Goal: Task Accomplishment & Management: Complete application form

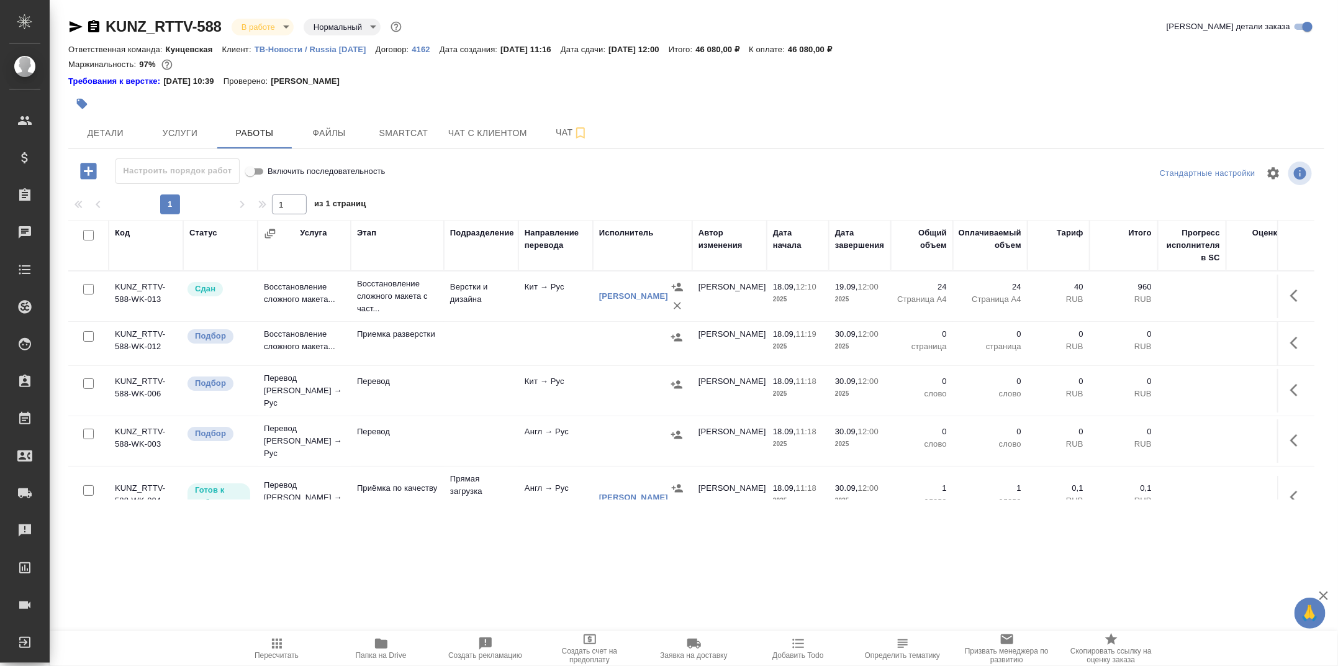
scroll to position [16, 0]
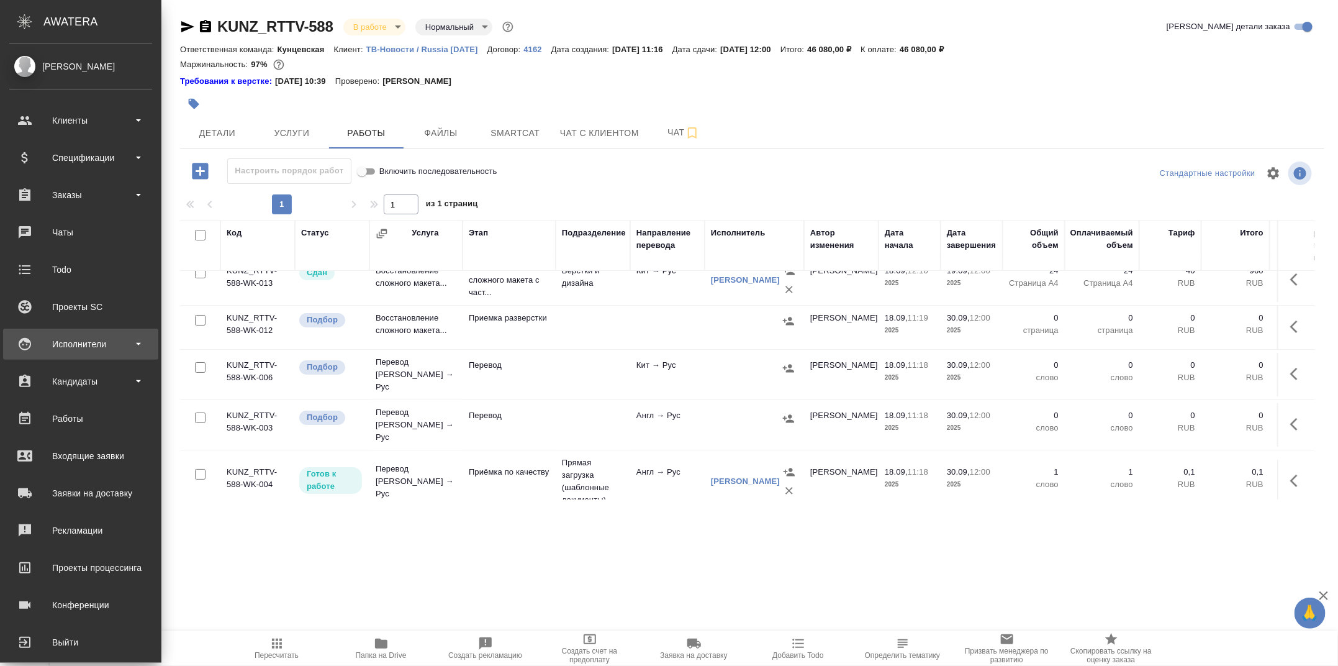
click at [94, 345] on div "Исполнители" at bounding box center [80, 344] width 143 height 19
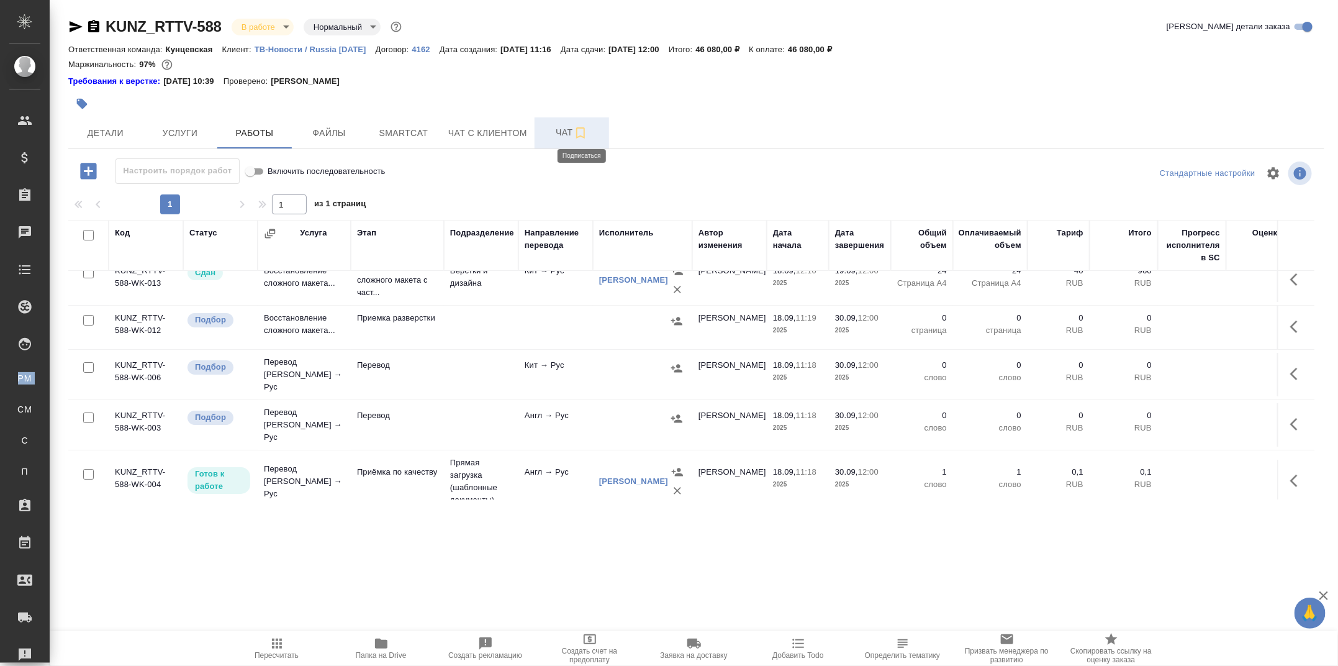
click at [575, 125] on icon "button" at bounding box center [580, 132] width 15 height 15
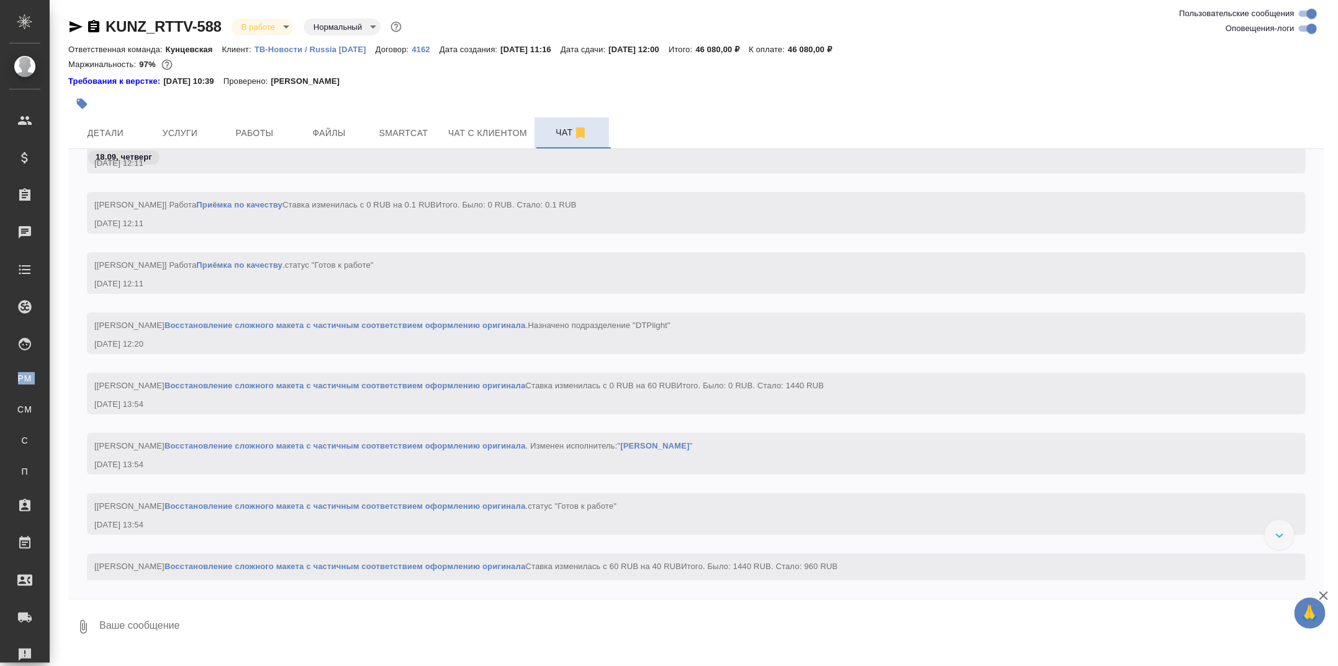
scroll to position [3024, 0]
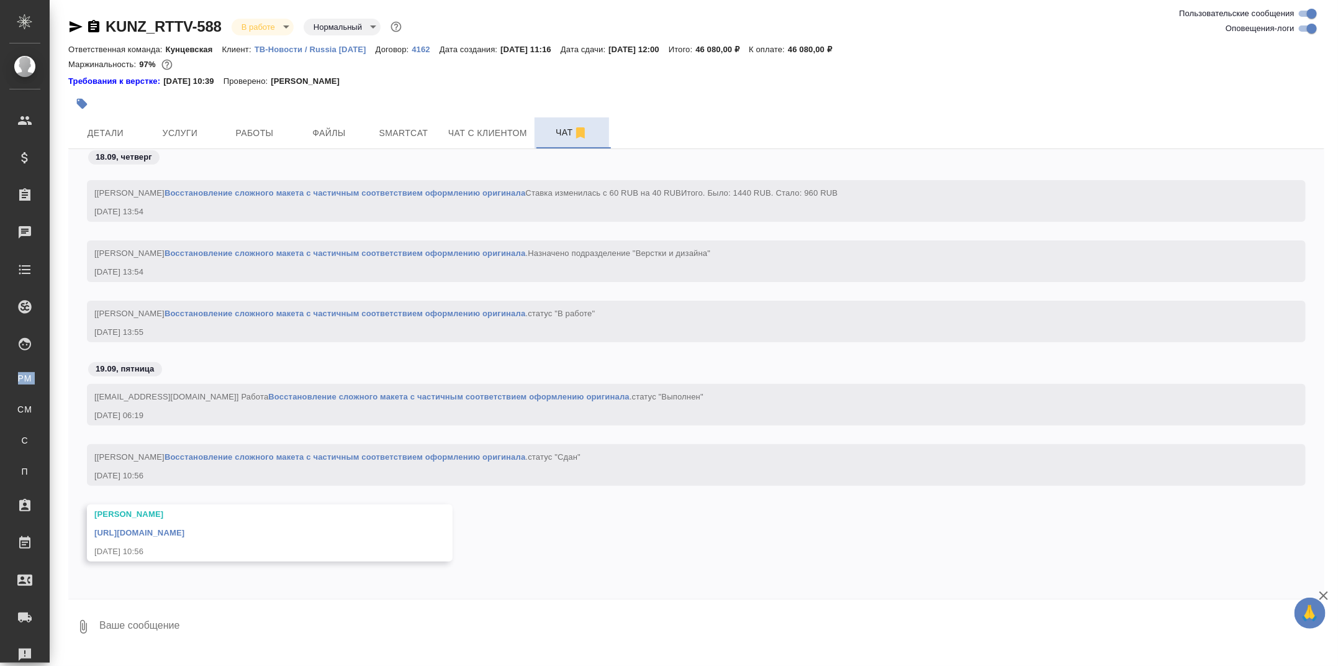
click at [184, 531] on link "[URL][DOMAIN_NAME]" at bounding box center [139, 532] width 90 height 9
click at [244, 135] on span "Работы" at bounding box center [255, 133] width 60 height 16
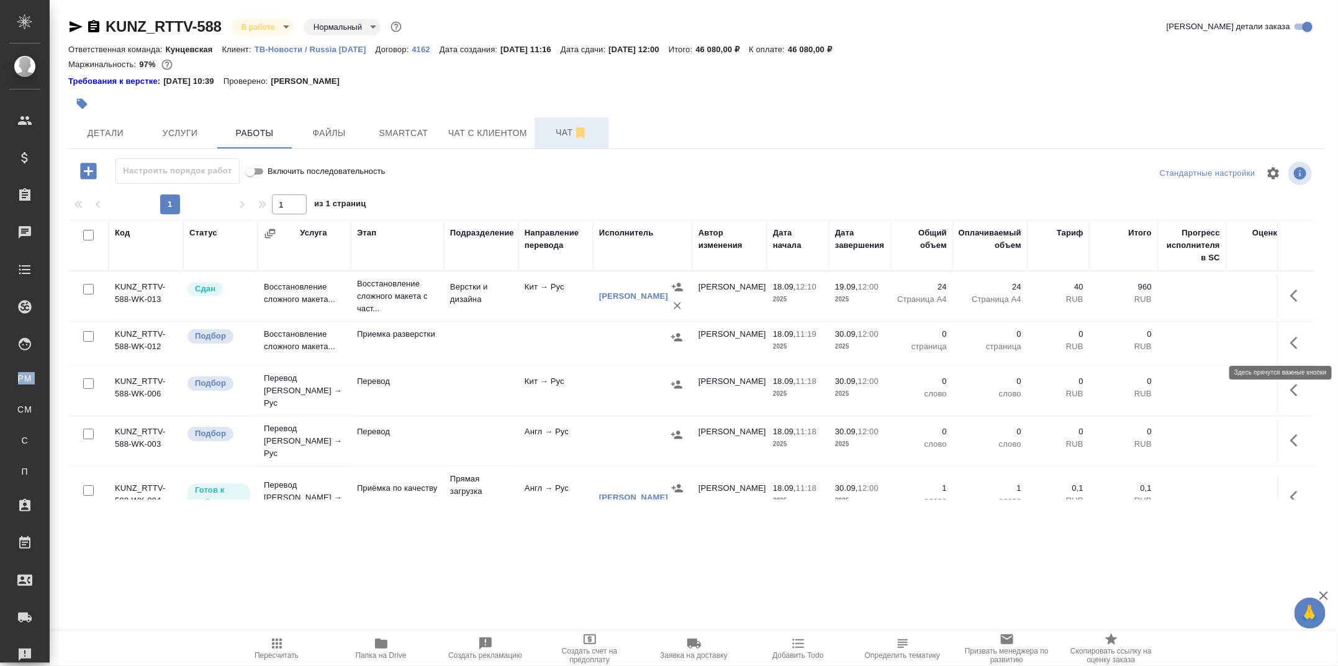
click at [1295, 343] on icon "button" at bounding box center [1297, 342] width 15 height 15
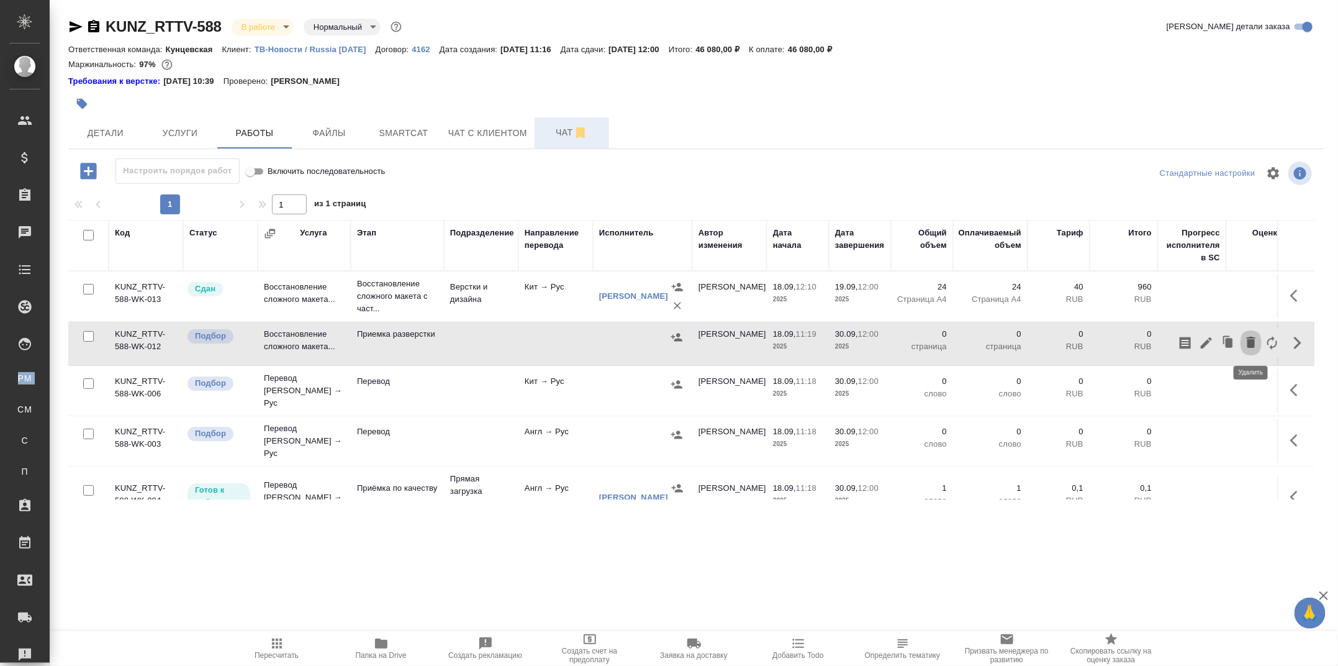
click at [1253, 343] on icon "button" at bounding box center [1251, 342] width 9 height 11
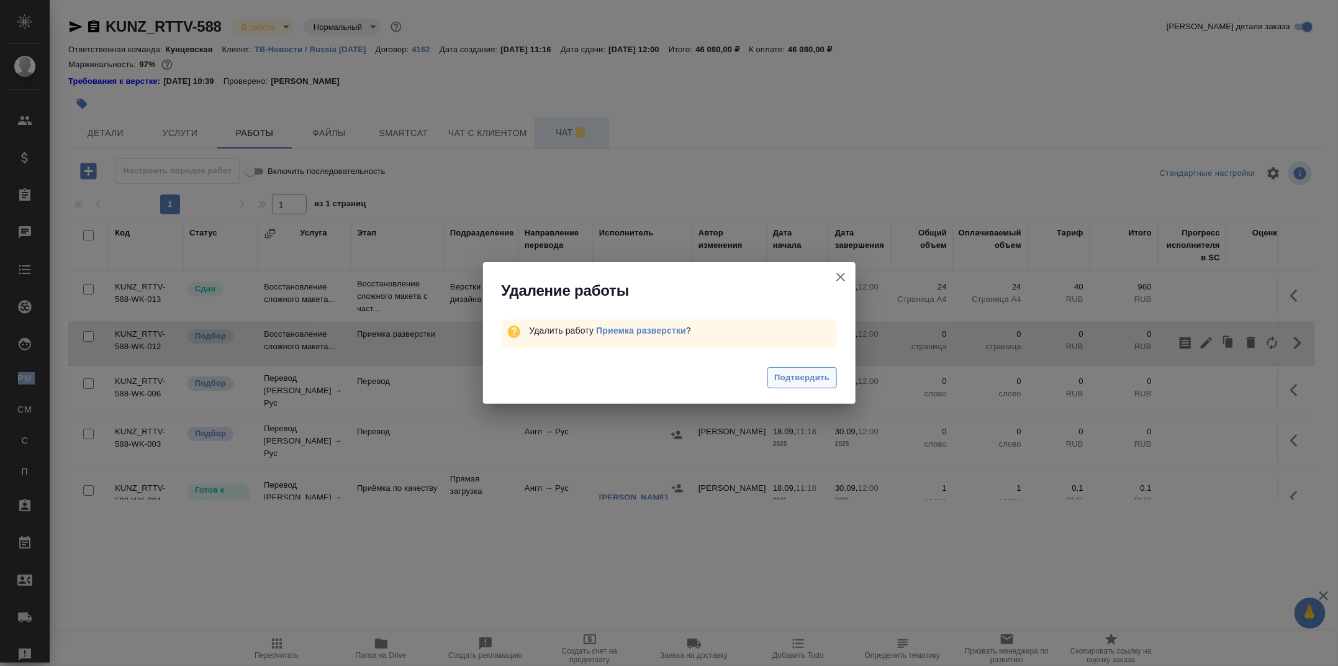
click at [826, 382] on span "Подтвердить" at bounding box center [801, 378] width 55 height 14
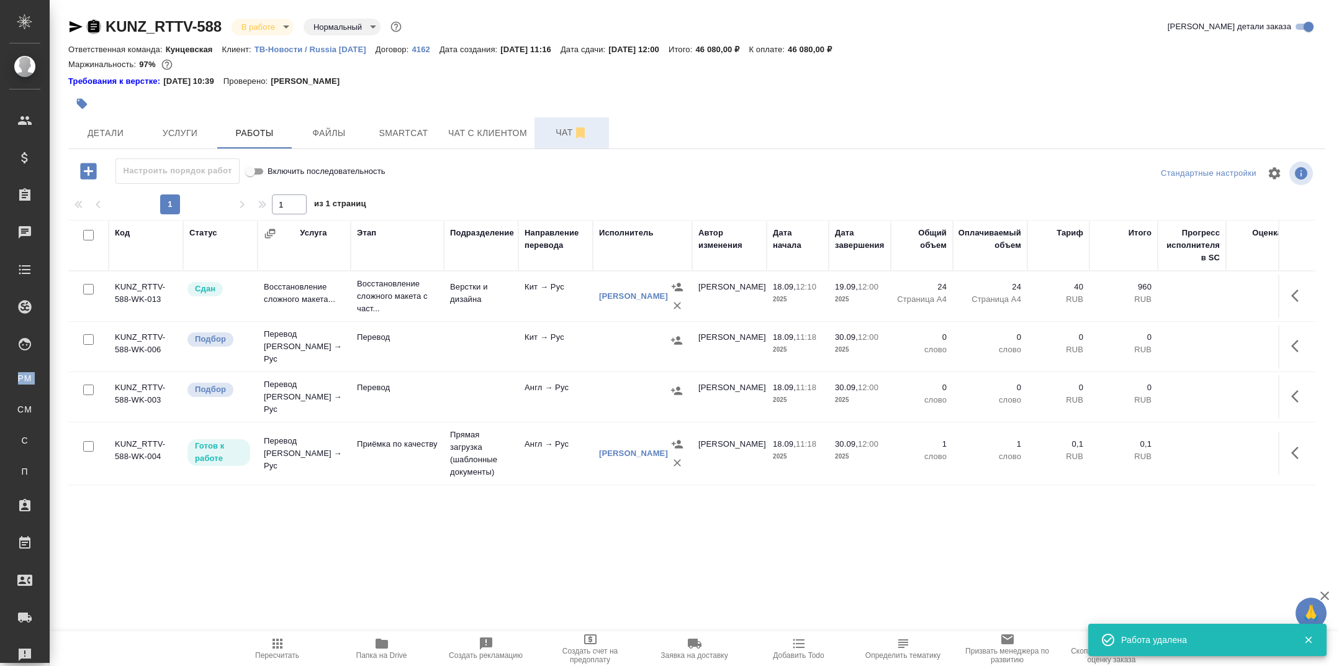
click at [94, 25] on icon "button" at bounding box center [93, 26] width 11 height 12
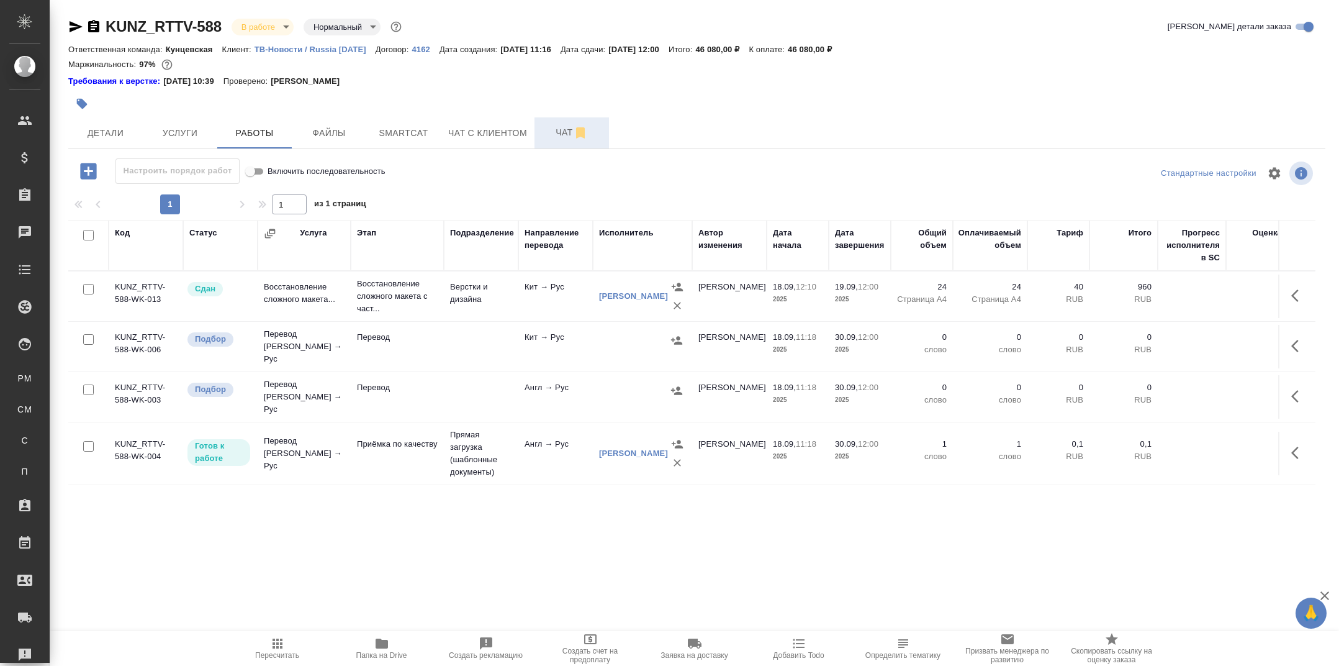
click at [411, 394] on td "Перевод" at bounding box center [397, 396] width 93 height 43
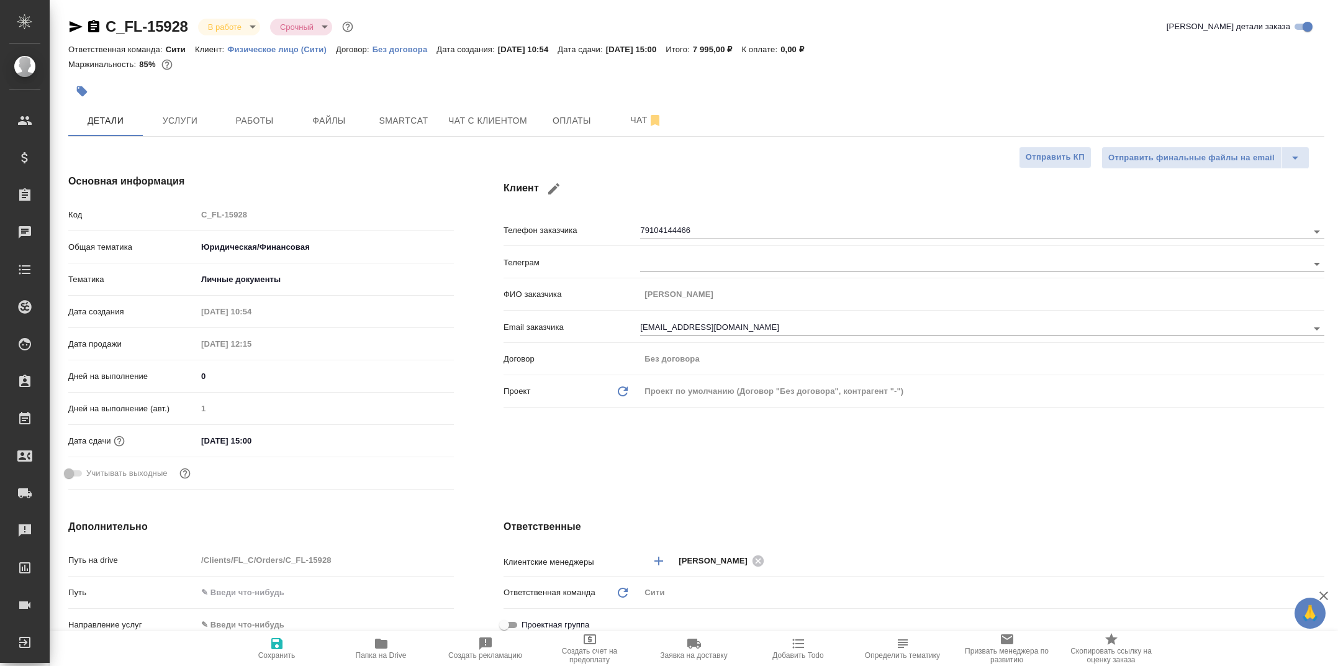
select select "RU"
click at [273, 120] on span "Работы" at bounding box center [255, 121] width 60 height 16
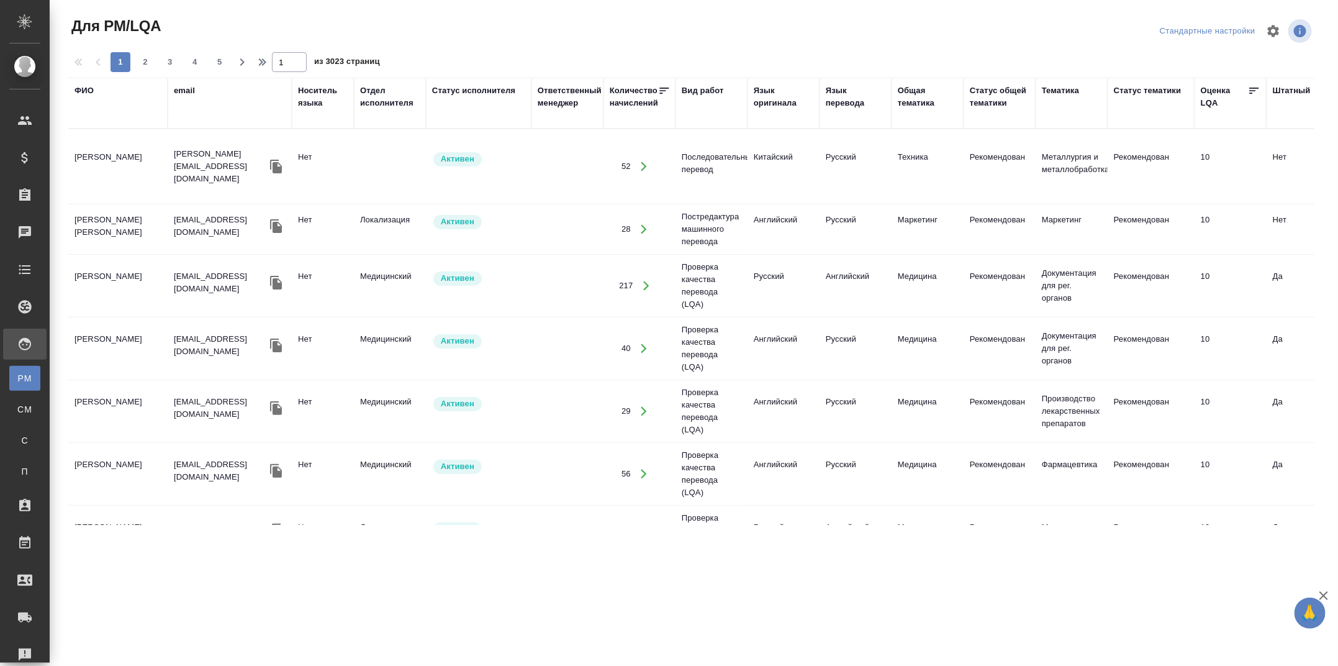
click at [75, 96] on div "ФИО" at bounding box center [118, 102] width 87 height 37
click at [81, 91] on div "ФИО" at bounding box center [84, 90] width 19 height 12
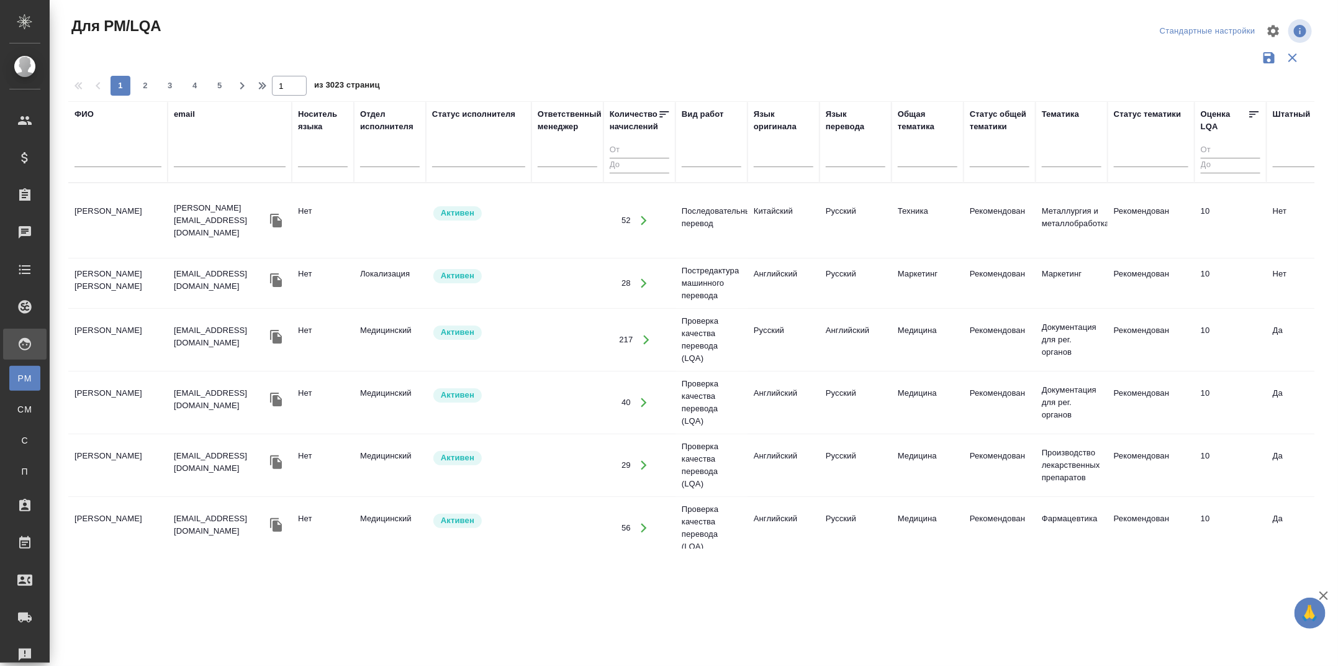
click at [114, 158] on input "text" at bounding box center [118, 159] width 87 height 16
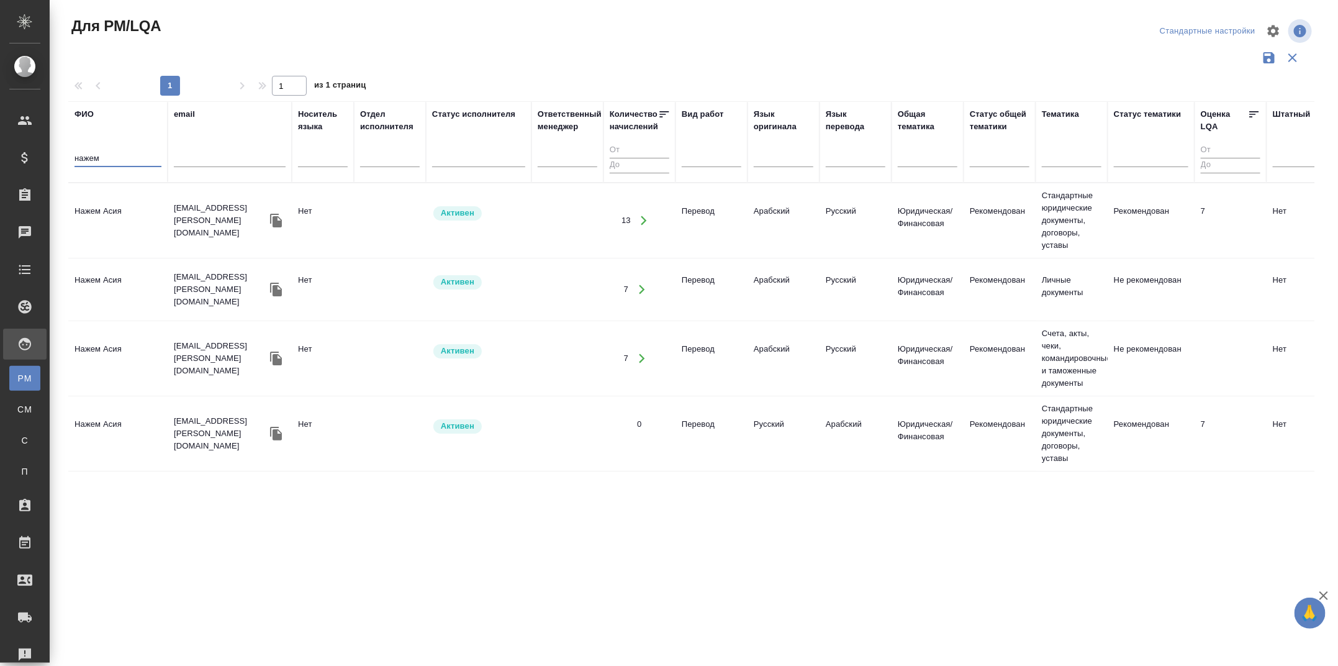
type input "нажем"
click at [147, 233] on td "Нажем Асия" at bounding box center [117, 220] width 99 height 43
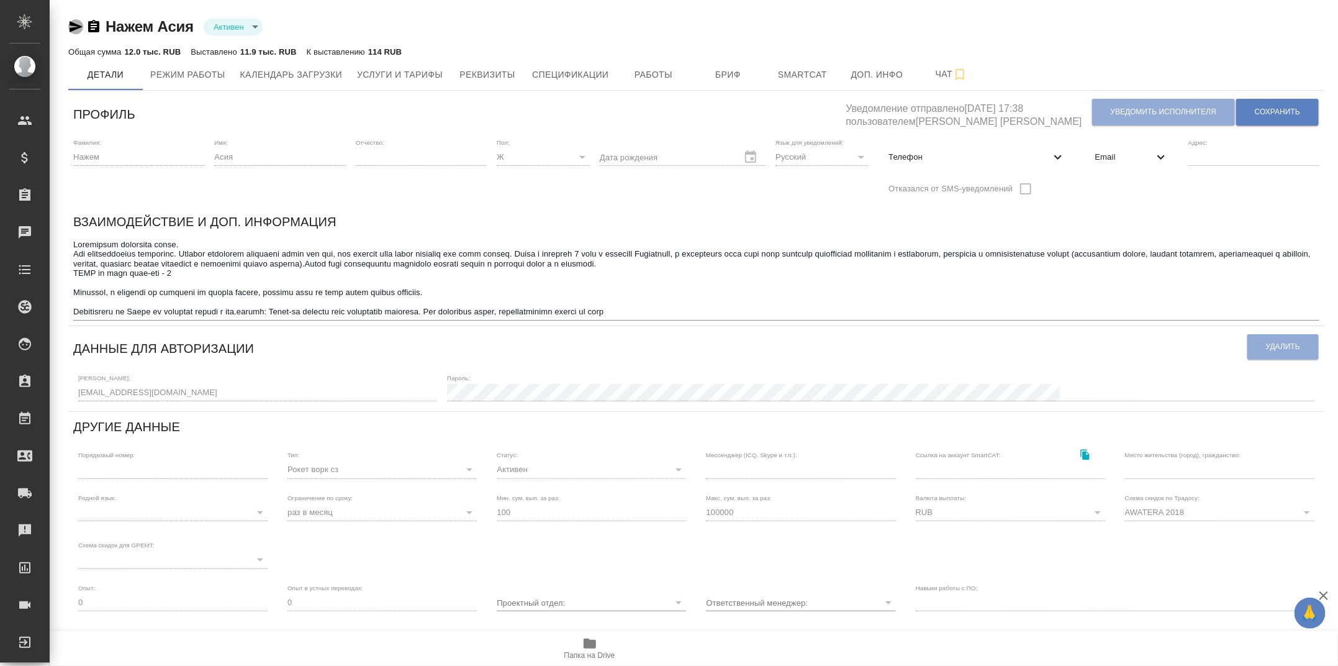
click at [74, 25] on icon "button" at bounding box center [75, 26] width 15 height 15
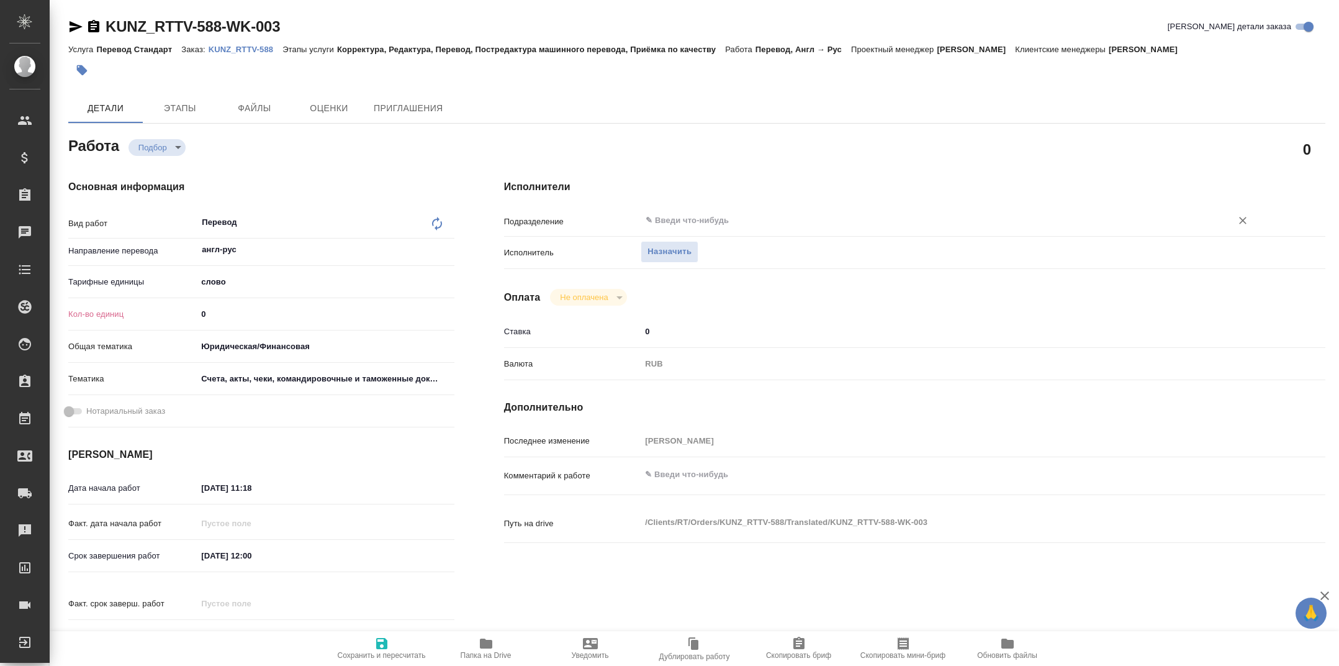
click at [710, 228] on div "​" at bounding box center [949, 220] width 616 height 22
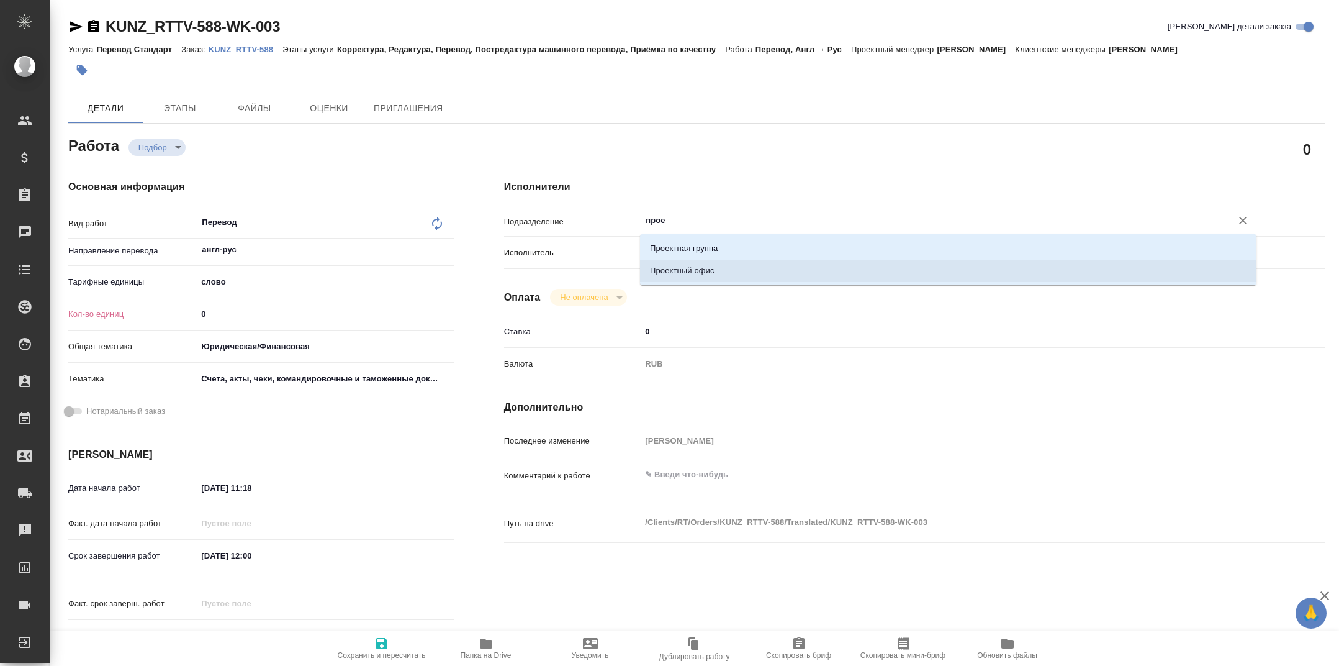
click at [735, 268] on li "Проектный офис" at bounding box center [948, 271] width 617 height 22
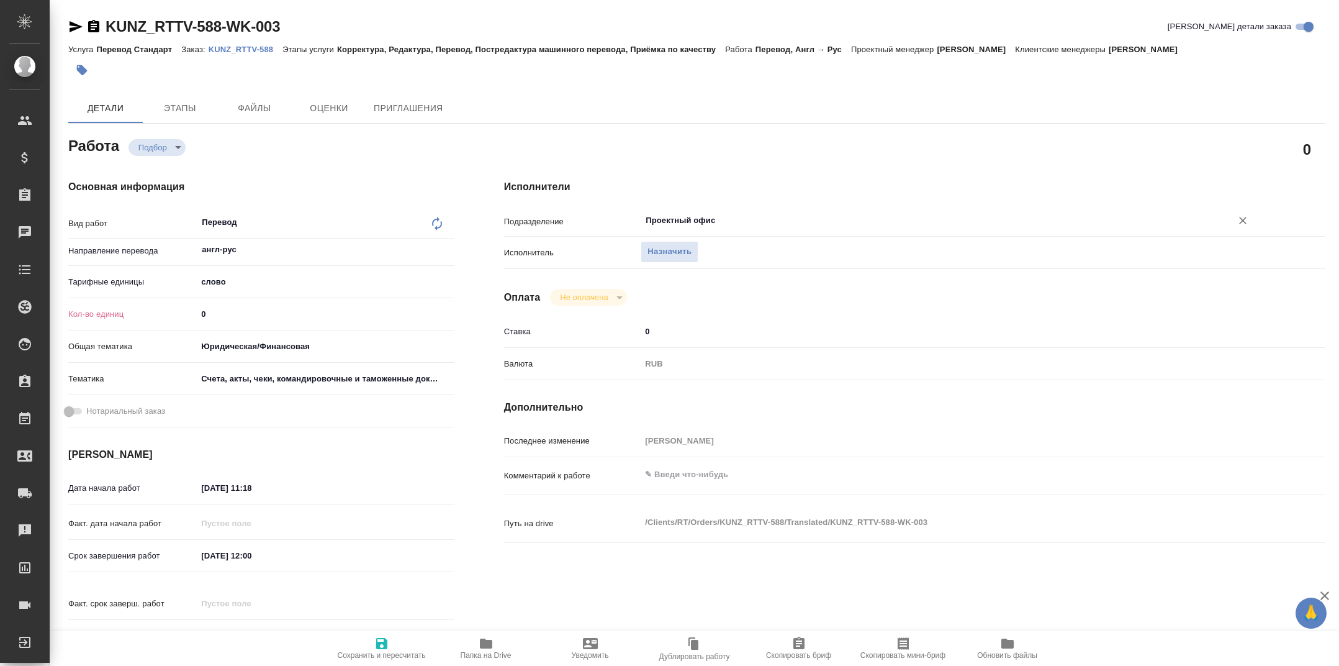
type input "Проектный офис"
click at [224, 309] on input "0" at bounding box center [325, 314] width 256 height 18
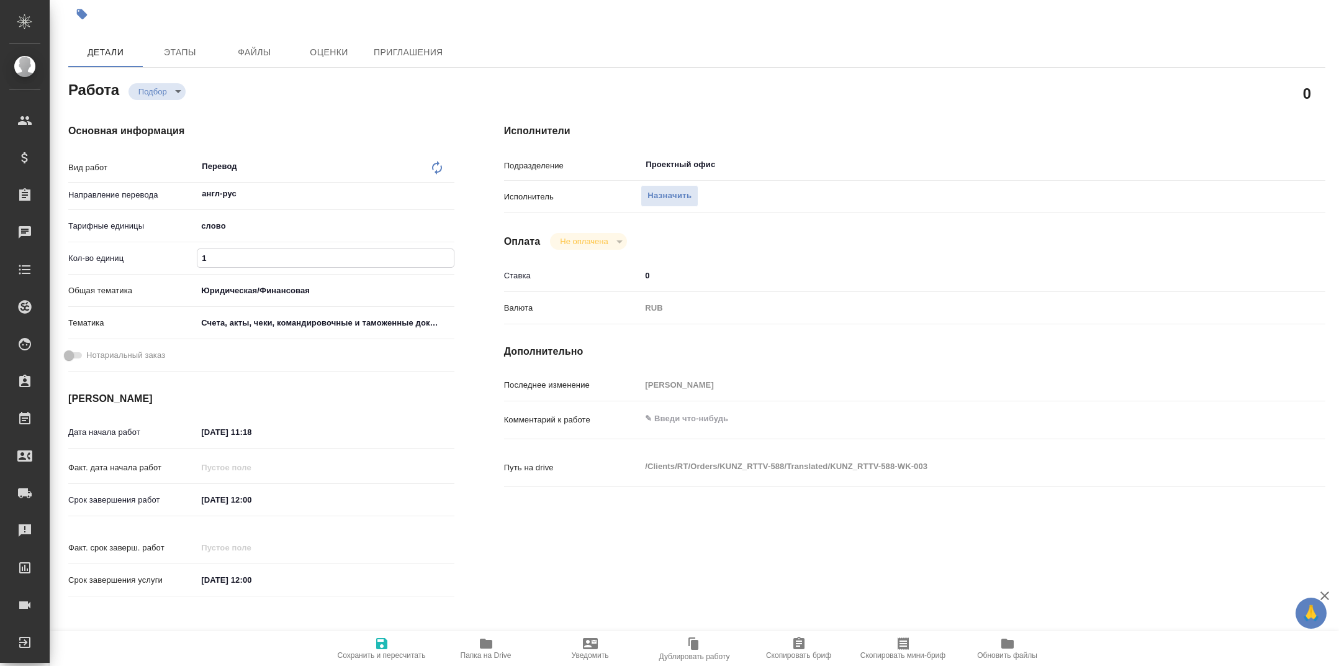
type input "1"
click at [215, 501] on input "30.09.2025 12:00" at bounding box center [251, 499] width 109 height 18
type input "25.09.2025 12:00"
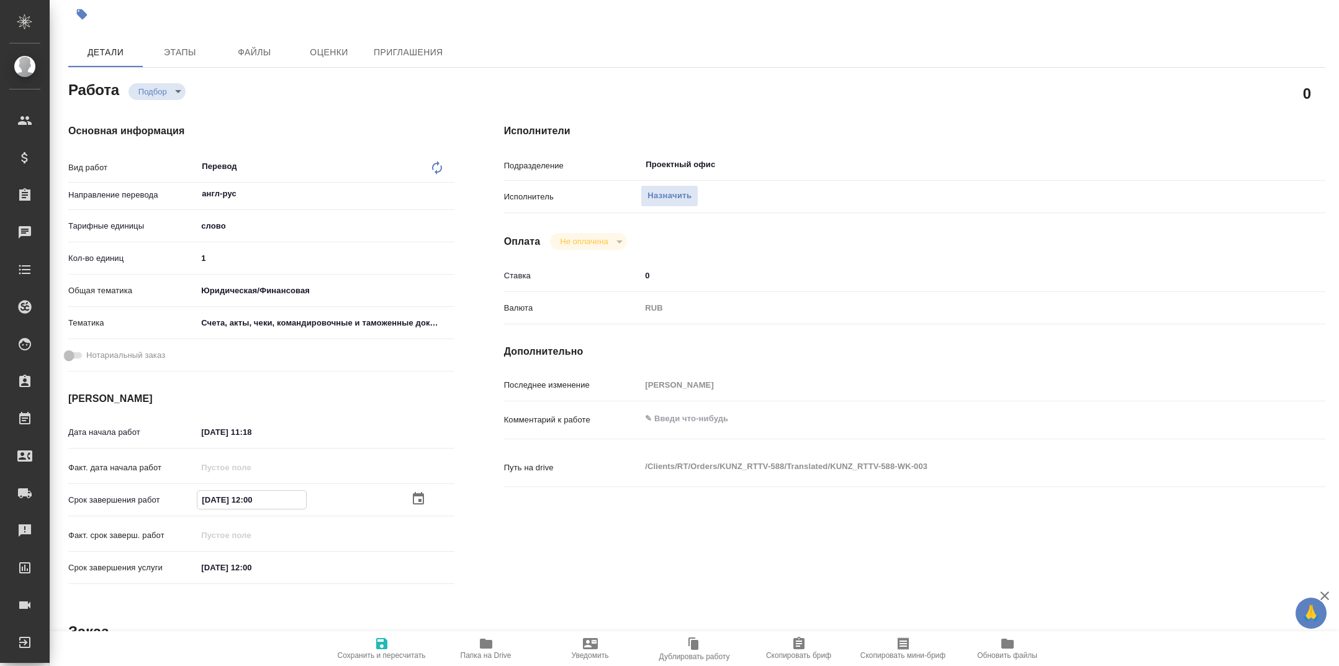
click at [366, 644] on span "Сохранить и пересчитать" at bounding box center [381, 648] width 89 height 24
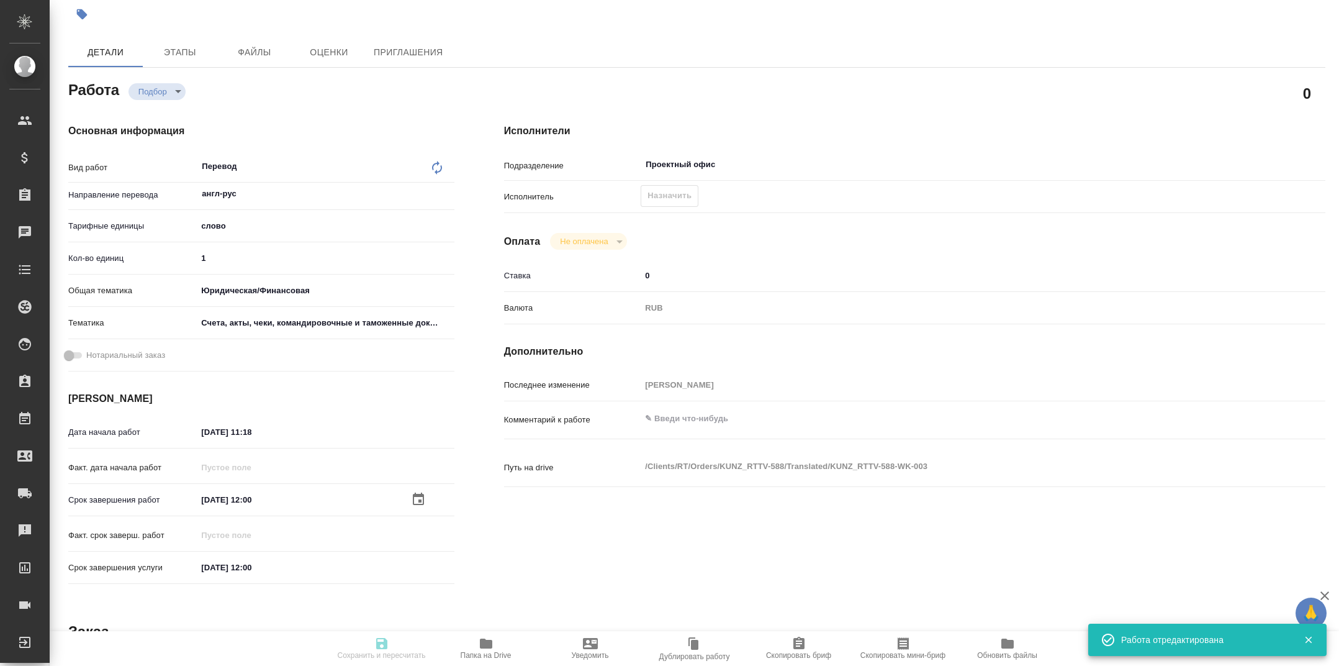
type input "recruiting"
type input "англ-рус"
type input "5a8b1489cc6b4906c91bfd90"
type input "1"
type input "yr-fn"
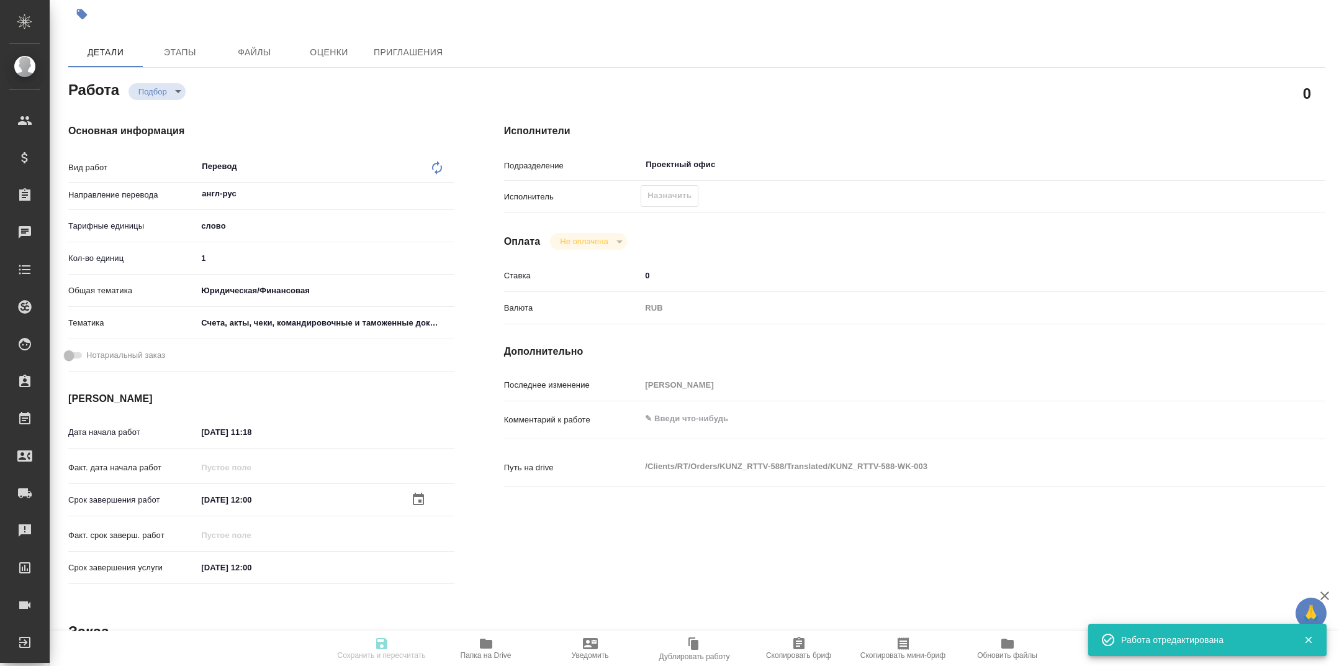
type input "5f647205b73bc97568ca66c0"
type input "18.09.2025 11:18"
type input "25.09.2025 12:00"
type input "30.09.2025 12:00"
type input "Проектный офис"
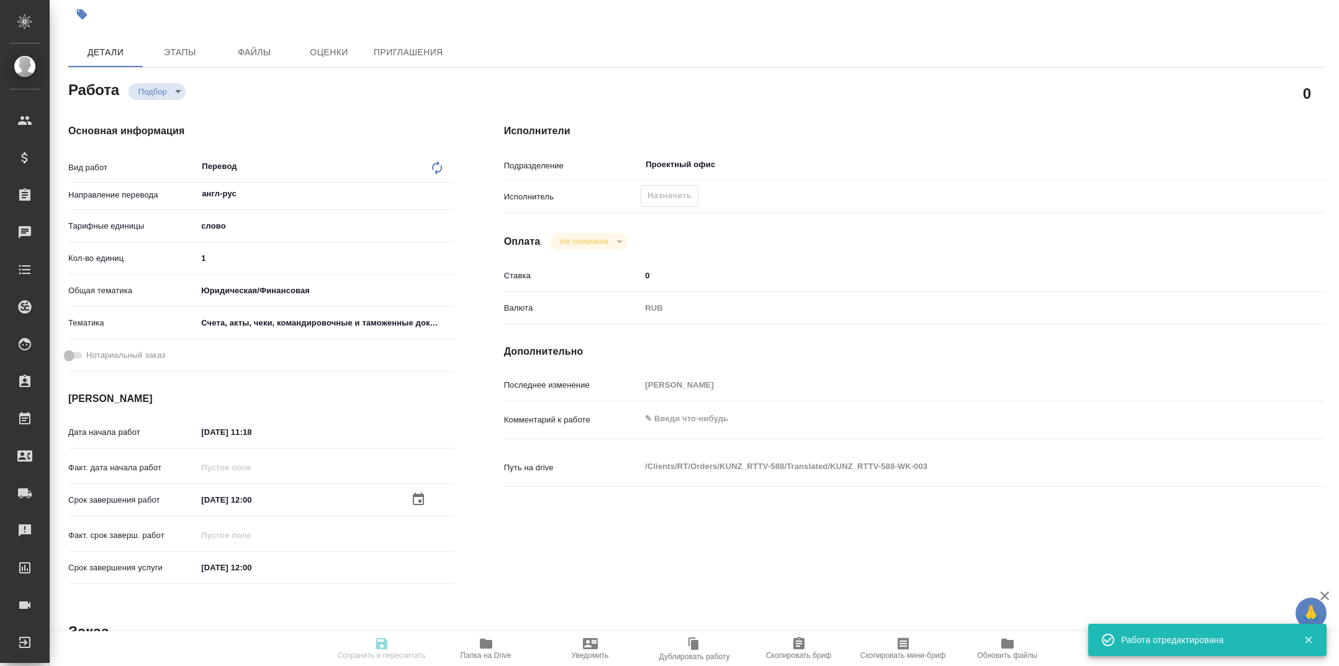
type input "notPayed"
type input "0"
type input "RUB"
type input "Тарабановская Анастасия"
type input "KUNZ_RTTV-588"
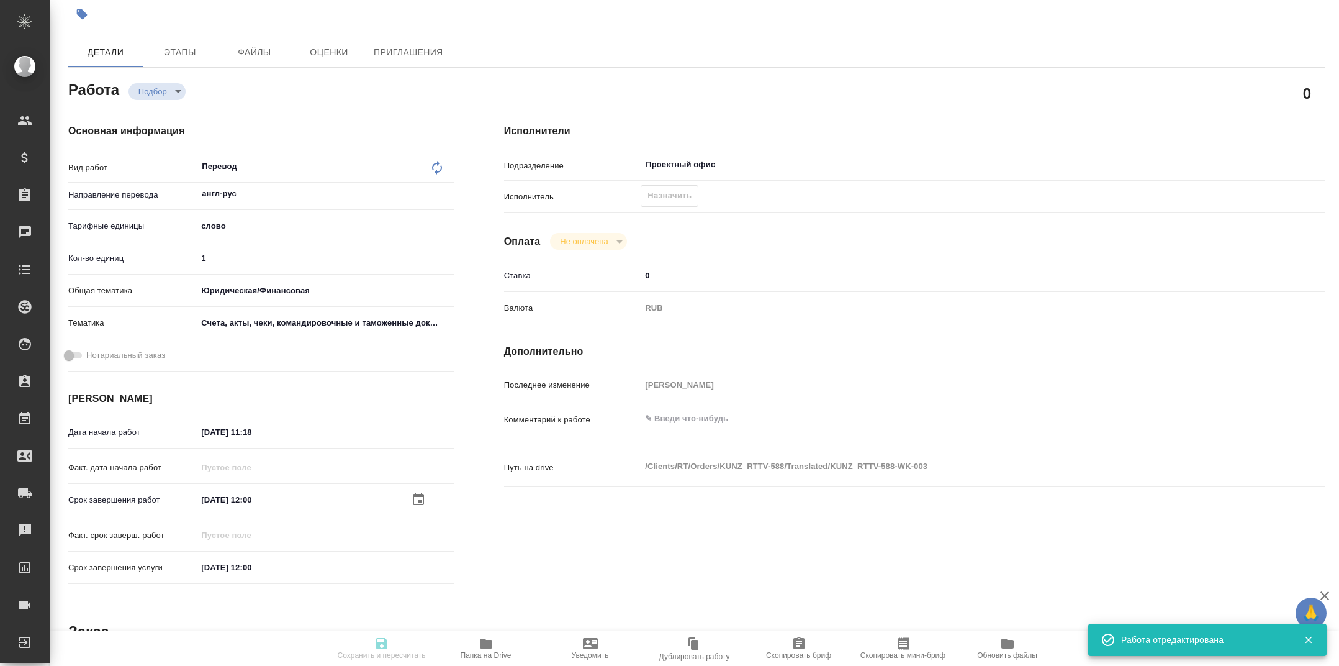
type input "Перевод Стандарт"
type input "Корректура, Редактура, Перевод, Постредактура машинного перевода, Приёмка по ка…"
type input "[PERSON_NAME]"
type input "/Clients/RT/Orders/KUNZ_RTTV-588"
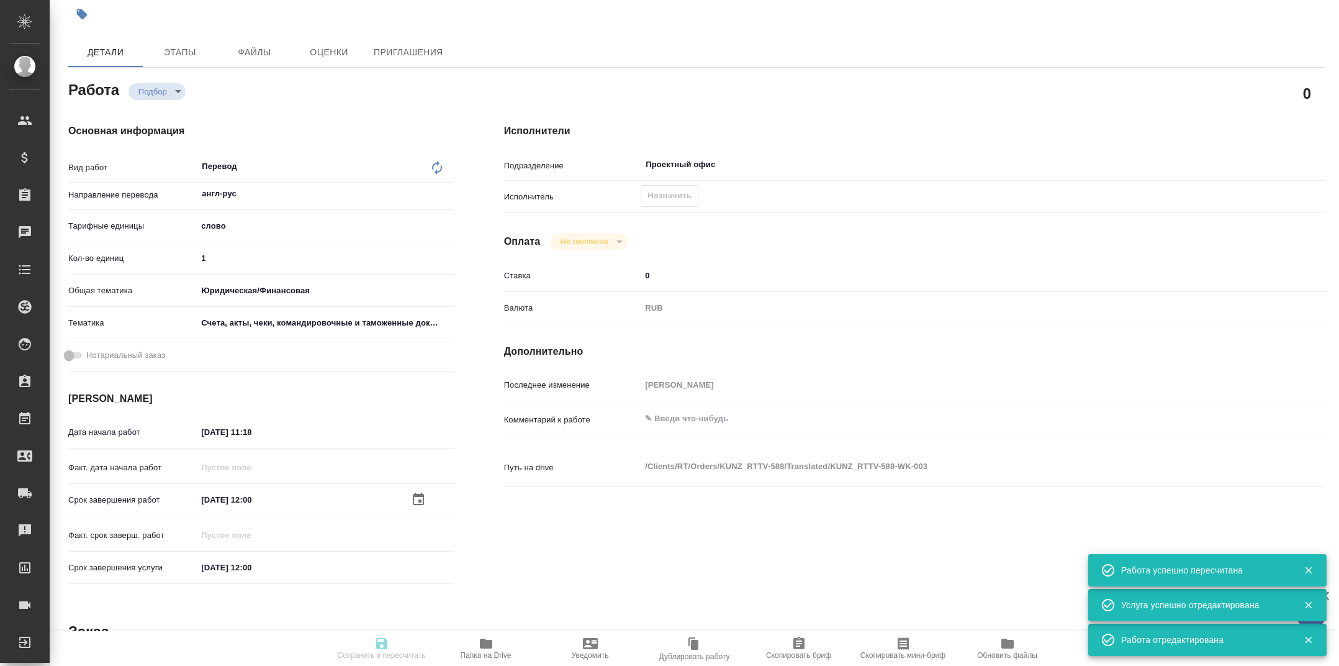
type input "recruiting"
type input "англ-рус"
type input "5a8b1489cc6b4906c91bfd90"
type input "1"
type input "yr-fn"
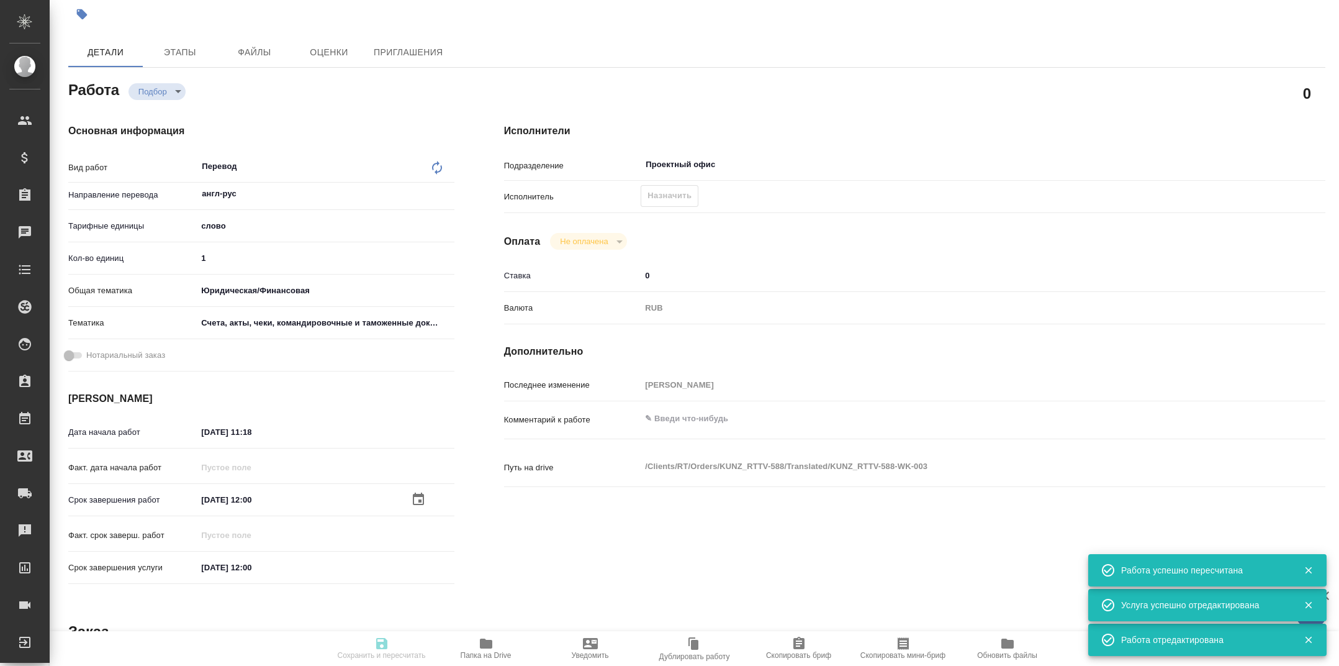
type input "5f647205b73bc97568ca66c0"
type input "18.09.2025 11:18"
type input "25.09.2025 12:00"
type input "30.09.2025 12:00"
type input "Проектный офис"
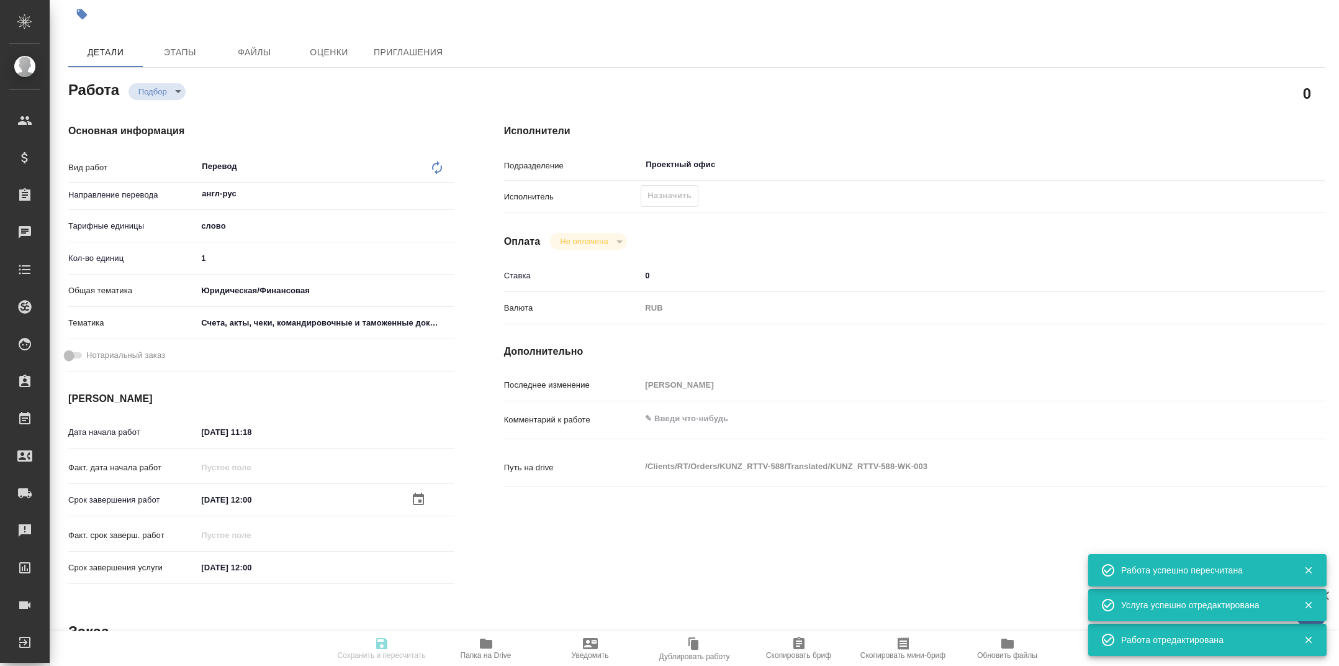
type input "notPayed"
type input "0"
type input "RUB"
type input "Тарабановская Анастасия"
type input "KUNZ_RTTV-588"
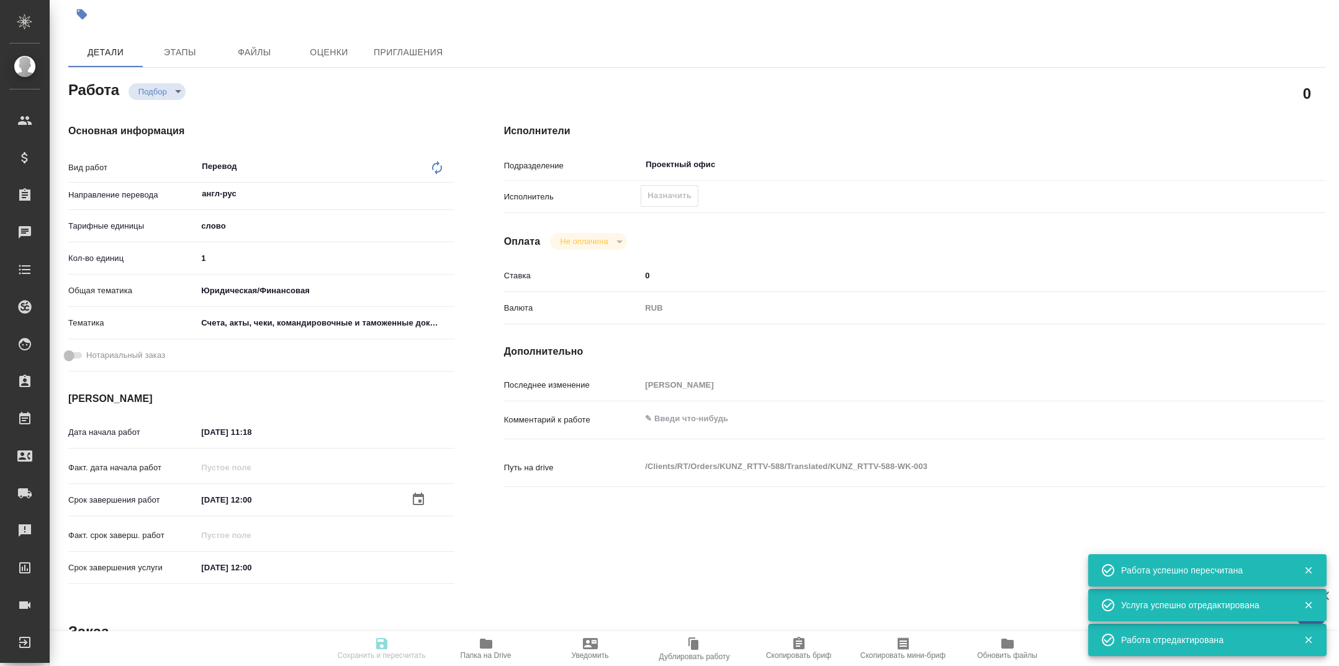
type input "Перевод Стандарт"
type input "Корректура, Редактура, Перевод, Постредактура машинного перевода, Приёмка по ка…"
type input "[PERSON_NAME]"
type input "/Clients/RT/Orders/KUNZ_RTTV-588"
